Goal: Information Seeking & Learning: Understand process/instructions

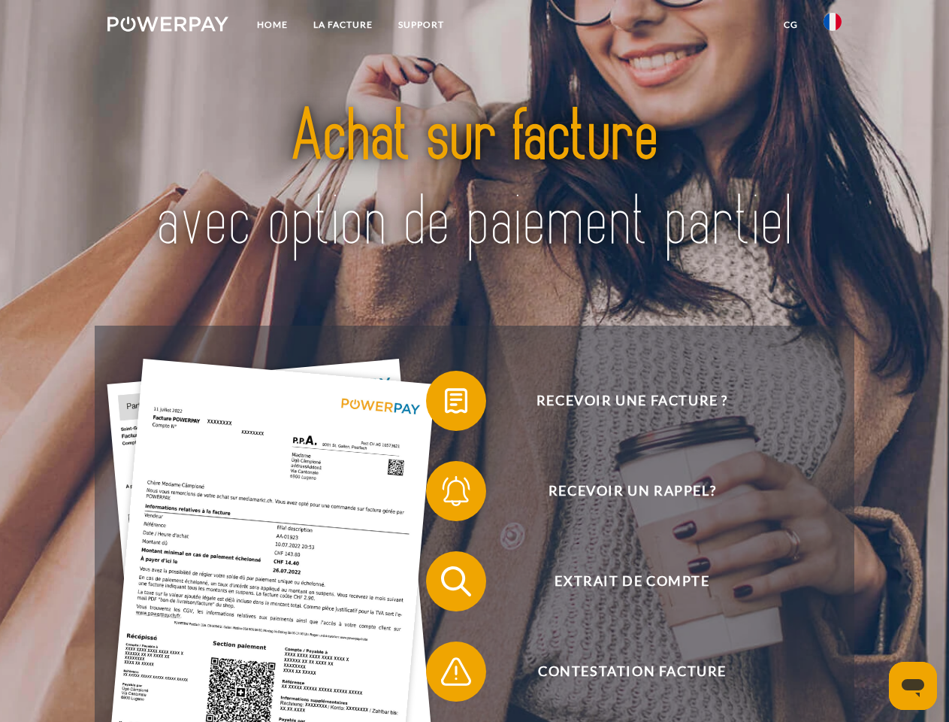
click at [168, 26] on img at bounding box center [168, 24] width 121 height 15
click at [833, 26] on img at bounding box center [833, 22] width 18 height 18
click at [791, 25] on link "CG" at bounding box center [791, 24] width 40 height 27
click at [445, 404] on span at bounding box center [433, 400] width 75 height 75
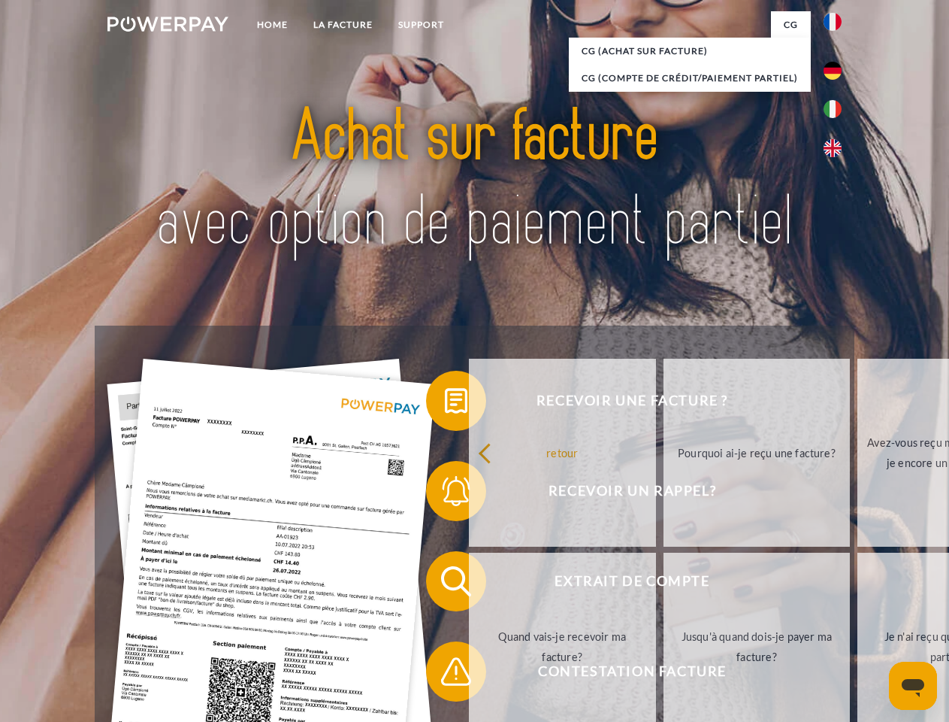
click at [445, 494] on div "Recevoir une facture ? Recevoir un rappel? Extrait de compte retour" at bounding box center [474, 626] width 759 height 601
click at [664, 584] on link "Jusqu'à quand dois-je payer ma facture?" at bounding box center [757, 647] width 187 height 188
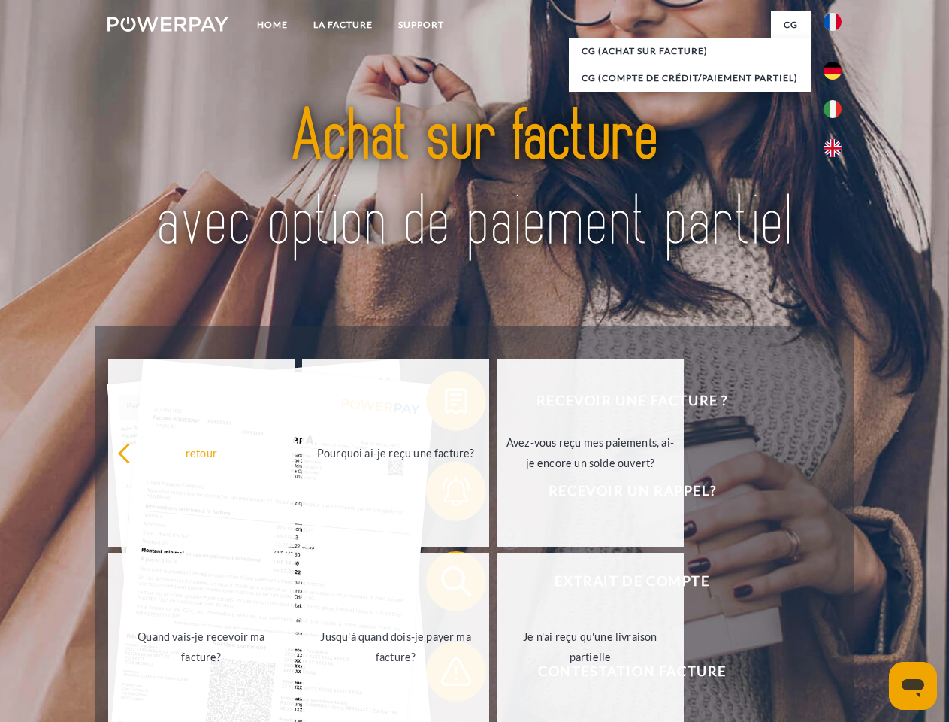
click at [445, 674] on span at bounding box center [433, 671] width 75 height 75
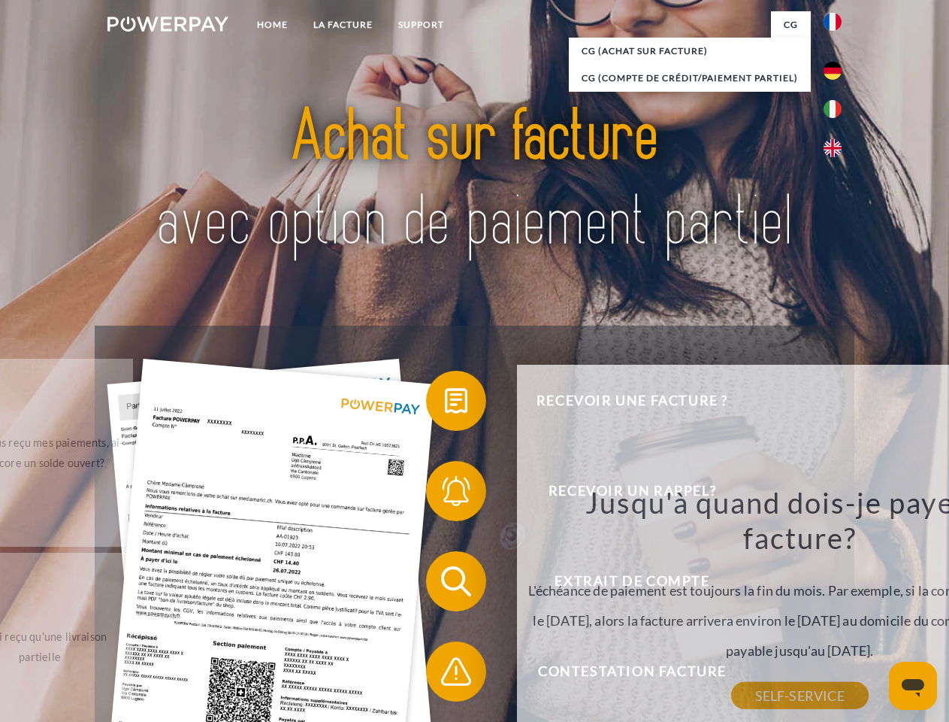
click at [913, 686] on icon "Ouvrir la fenêtre de messagerie" at bounding box center [913, 688] width 23 height 18
